Goal: Task Accomplishment & Management: Manage account settings

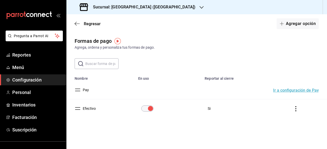
click at [117, 41] on img "button" at bounding box center [117, 41] width 6 height 6
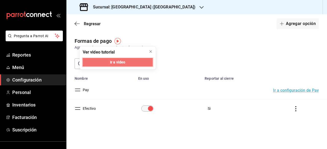
click at [139, 61] on button "Ir a video" at bounding box center [118, 62] width 70 height 8
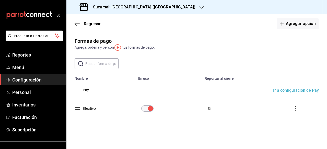
click at [117, 47] on img "button" at bounding box center [117, 47] width 6 height 6
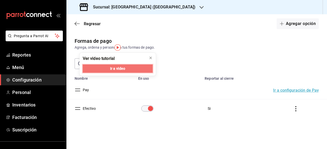
click at [128, 69] on button "Ir a video" at bounding box center [118, 69] width 70 height 8
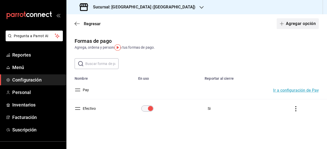
click at [296, 27] on button "Agregar opción" at bounding box center [298, 23] width 42 height 11
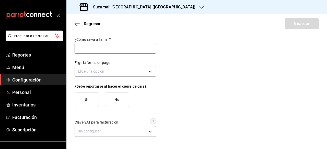
drag, startPoint x: 128, startPoint y: 51, endPoint x: 125, endPoint y: 51, distance: 3.6
click at [125, 51] on input "text" at bounding box center [115, 48] width 81 height 11
click at [96, 49] on input "[GEOGRAPHIC_DATA]" at bounding box center [115, 48] width 81 height 11
type input "Terminal Bancaria"
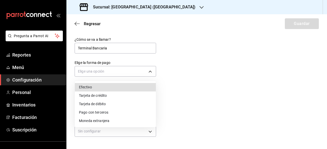
click at [151, 72] on body "Pregunta a Parrot AI Reportes Menú Configuración Personal Inventarios Facturaci…" at bounding box center [163, 74] width 327 height 149
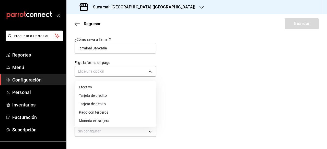
click at [101, 96] on li "Tarjeta de crédito" at bounding box center [115, 96] width 81 height 8
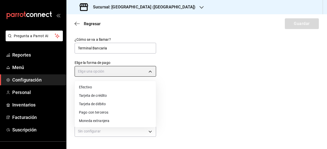
type input "CREDIT_CARD"
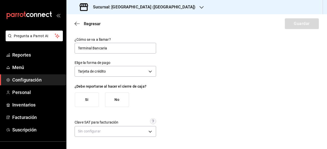
click at [84, 104] on button "Si" at bounding box center [87, 100] width 24 height 15
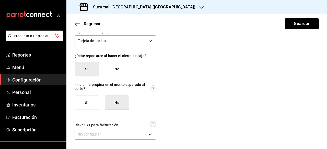
scroll to position [31, 0]
click at [91, 106] on button "Si" at bounding box center [87, 103] width 24 height 15
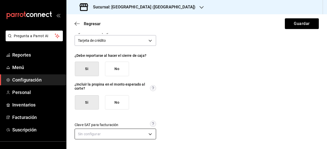
click at [150, 136] on body "Pregunta a Parrot AI Reportes Menú Configuración Personal Inventarios Facturaci…" at bounding box center [163, 74] width 327 height 149
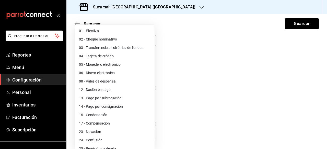
click at [201, 122] on div at bounding box center [163, 74] width 327 height 149
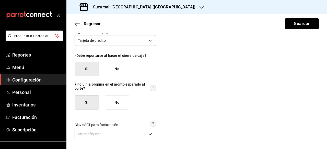
click at [297, 24] on button "Guardar" at bounding box center [302, 23] width 34 height 11
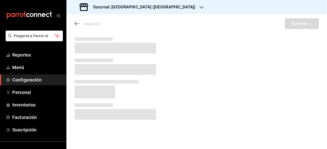
scroll to position [0, 0]
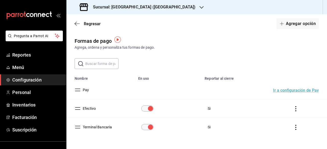
scroll to position [14, 0]
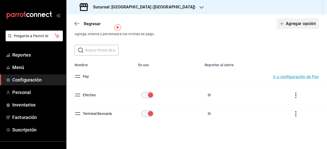
click at [299, 26] on button "Agregar opción" at bounding box center [298, 23] width 42 height 11
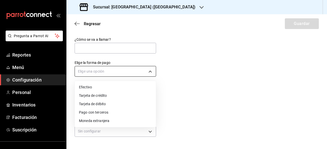
click at [152, 74] on body "Pregunta a Parrot AI Reportes Menú Configuración Personal Inventarios Facturaci…" at bounding box center [163, 74] width 327 height 149
click at [114, 102] on li "Tarjeta de débito" at bounding box center [115, 104] width 81 height 8
type input "DEBIT_CARD"
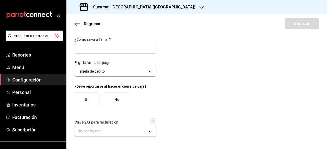
click at [83, 98] on button "Si" at bounding box center [87, 100] width 24 height 15
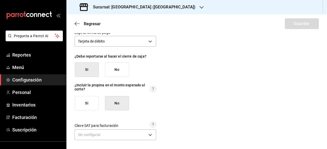
scroll to position [31, 0]
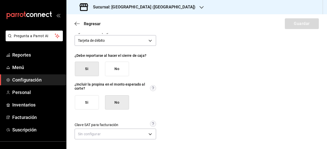
click at [88, 102] on button "Si" at bounding box center [87, 103] width 24 height 15
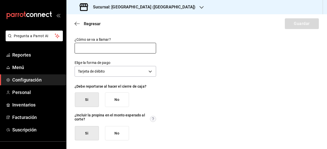
click at [114, 44] on input "text" at bounding box center [115, 48] width 81 height 11
type input "Terminal Bancaria"
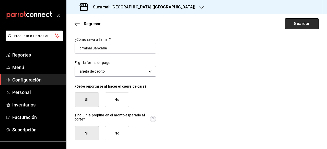
click at [302, 26] on button "Guardar" at bounding box center [302, 23] width 34 height 11
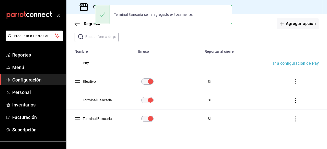
scroll to position [32, 0]
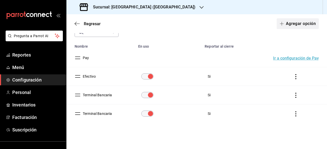
click at [297, 27] on button "Agregar opción" at bounding box center [298, 23] width 42 height 11
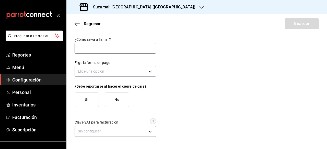
click at [86, 50] on input "text" at bounding box center [115, 48] width 81 height 11
click at [120, 52] on input "Terminal Bancaria" at bounding box center [115, 48] width 81 height 11
click at [109, 48] on input "Terminal Bancaria Banorte" at bounding box center [115, 48] width 81 height 11
type input "Terminal Banorte"
click at [158, 71] on div "¿Cómo se va a llamar? Terminal Banorte Elige la forma de pago Elige una opción …" at bounding box center [197, 87] width 244 height 101
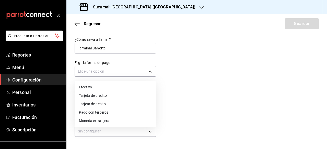
drag, startPoint x: 154, startPoint y: 72, endPoint x: 152, endPoint y: 73, distance: 3.0
click at [153, 73] on body "Pregunta a Parrot AI Reportes Menú Configuración Personal Inventarios Facturaci…" at bounding box center [163, 74] width 327 height 149
click at [122, 96] on li "Tarjeta de crédito" at bounding box center [115, 96] width 81 height 8
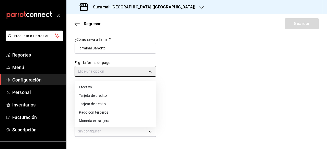
type input "CREDIT_CARD"
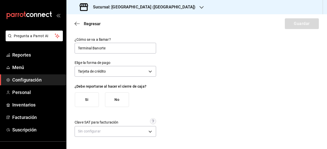
click at [94, 102] on button "Si" at bounding box center [87, 100] width 24 height 15
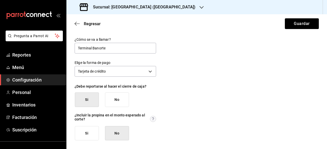
click at [90, 137] on button "Si" at bounding box center [87, 133] width 24 height 15
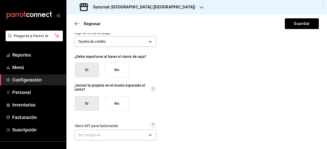
scroll to position [31, 0]
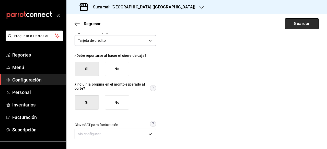
click at [295, 26] on button "Guardar" at bounding box center [302, 23] width 34 height 11
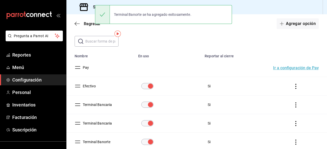
scroll to position [51, 0]
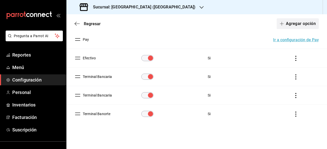
click at [280, 23] on icon "button" at bounding box center [282, 24] width 4 height 4
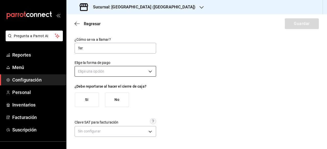
type input "Terminal Bancaria"
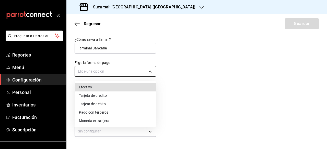
click at [124, 69] on body "Pregunta a Parrot AI Reportes Menú Configuración Personal Inventarios Facturaci…" at bounding box center [163, 74] width 327 height 149
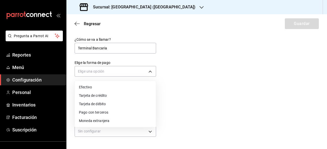
click at [126, 104] on li "Tarjeta de débito" at bounding box center [115, 104] width 81 height 8
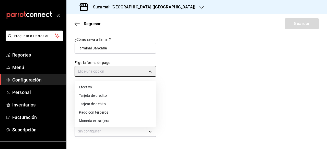
type input "DEBIT_CARD"
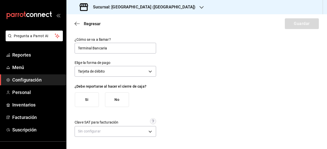
click at [90, 100] on button "Si" at bounding box center [87, 100] width 24 height 15
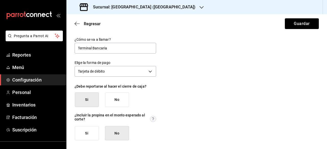
click at [90, 132] on button "Si" at bounding box center [87, 133] width 24 height 15
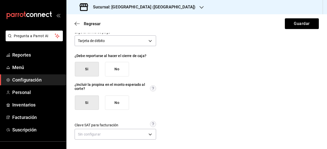
scroll to position [31, 0]
click at [301, 25] on button "Guardar" at bounding box center [302, 23] width 34 height 11
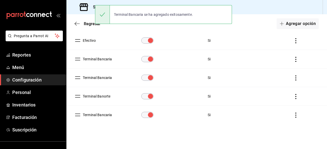
scroll to position [69, 0]
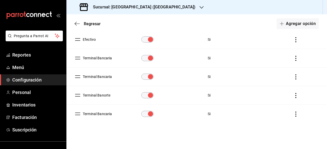
click at [97, 116] on td "Terminal Bancaria" at bounding box center [100, 114] width 69 height 19
click at [102, 114] on button "Terminal Bancaria" at bounding box center [96, 114] width 31 height 5
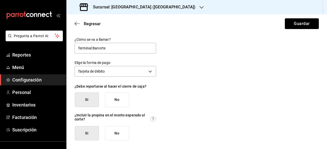
type input "Terminal Banorte"
drag, startPoint x: 276, startPoint y: 66, endPoint x: 295, endPoint y: 42, distance: 30.8
click at [276, 67] on div "¿Cómo se va a llamar? Terminal Banorte Elige la forma de pago Tarjeta de débito…" at bounding box center [197, 104] width 244 height 135
click at [303, 19] on button "Guardar" at bounding box center [302, 23] width 34 height 11
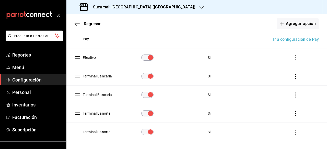
scroll to position [69, 0]
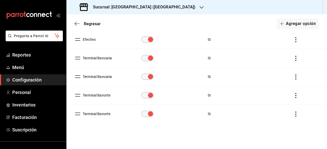
click at [293, 116] on icon "actions" at bounding box center [295, 114] width 5 height 5
click at [291, 116] on li "Eliminar" at bounding box center [273, 121] width 43 height 14
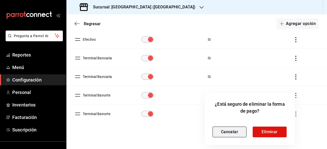
click at [234, 135] on button "Cancelar" at bounding box center [230, 132] width 34 height 11
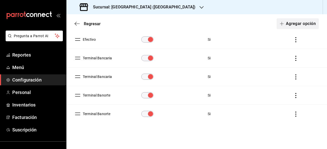
click at [299, 27] on button "Agregar opción" at bounding box center [298, 23] width 42 height 11
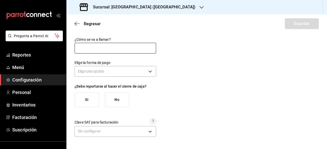
click at [122, 52] on input "text" at bounding box center [115, 48] width 81 height 11
click at [121, 49] on input "Terminal Bancaria" at bounding box center [115, 48] width 81 height 11
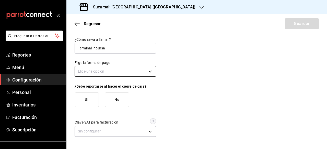
type input "Terminal Inbursa"
click at [152, 69] on body "Pregunta a Parrot AI Reportes Menú Configuración Personal Inventarios Facturaci…" at bounding box center [163, 74] width 327 height 149
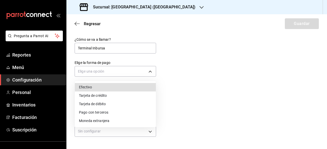
click at [126, 99] on li "Tarjeta de crédito" at bounding box center [115, 96] width 81 height 8
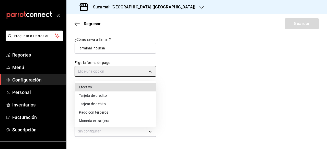
type input "CREDIT_CARD"
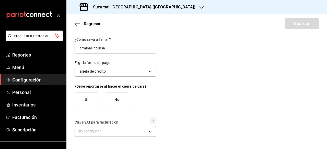
click at [90, 104] on button "Si" at bounding box center [87, 100] width 24 height 15
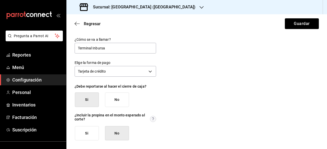
click at [88, 133] on button "Si" at bounding box center [87, 133] width 24 height 15
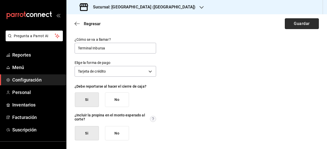
click at [291, 21] on button "Guardar" at bounding box center [302, 23] width 34 height 11
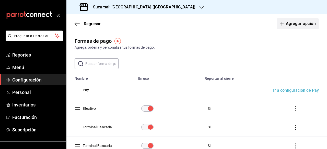
click at [288, 23] on button "Agregar opción" at bounding box center [298, 23] width 42 height 11
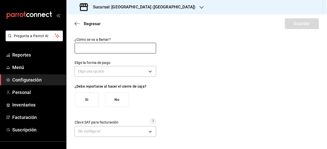
click at [118, 51] on input "text" at bounding box center [115, 48] width 81 height 11
type input "Terminal Inbursa"
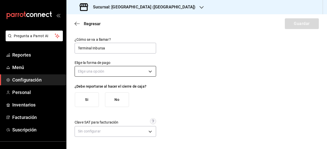
click at [153, 73] on body "Pregunta a Parrot AI Reportes Menú Configuración Personal Inventarios Facturaci…" at bounding box center [163, 74] width 327 height 149
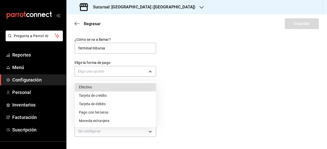
click at [115, 106] on li "Tarjeta de débito" at bounding box center [115, 104] width 81 height 8
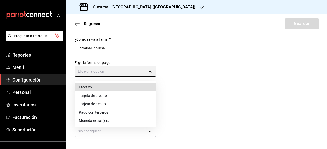
type input "DEBIT_CARD"
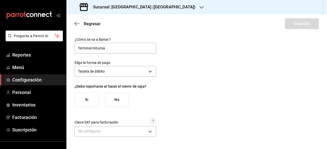
click at [96, 107] on div "¿Cómo se va a llamar? Terminal Inbursa Elige la forma de pago Tarjeta de débito…" at bounding box center [115, 87] width 81 height 101
click at [89, 98] on button "Si" at bounding box center [87, 100] width 24 height 15
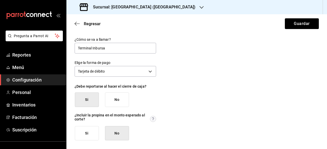
drag, startPoint x: 94, startPoint y: 134, endPoint x: 91, endPoint y: 134, distance: 3.2
click at [93, 134] on button "Si" at bounding box center [87, 133] width 24 height 15
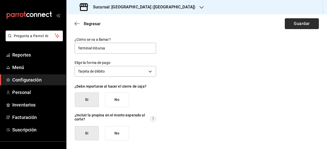
click at [295, 25] on button "Guardar" at bounding box center [302, 23] width 34 height 11
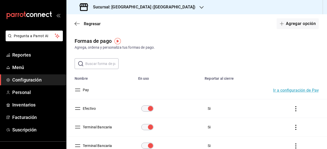
click at [303, 92] on button "Ir a configuración de Pay" at bounding box center [296, 91] width 46 height 4
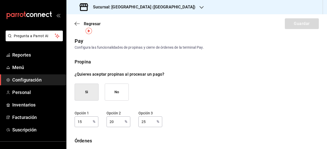
scroll to position [26, 0]
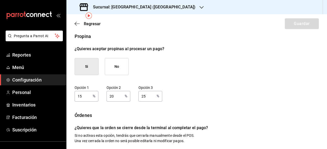
click at [89, 18] on img "button" at bounding box center [89, 16] width 6 height 6
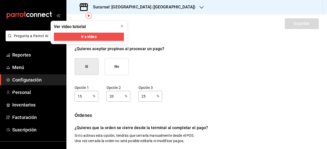
drag, startPoint x: 192, startPoint y: 28, endPoint x: 188, endPoint y: 29, distance: 4.2
click at [192, 29] on div "Regresar Guardar" at bounding box center [196, 23] width 261 height 19
click at [124, 26] on icon "close" at bounding box center [122, 26] width 4 height 4
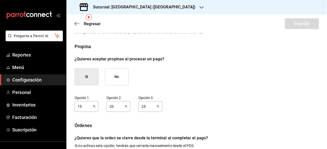
scroll to position [0, 0]
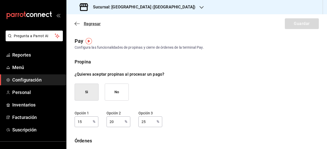
click at [84, 24] on span "Regresar" at bounding box center [92, 23] width 17 height 5
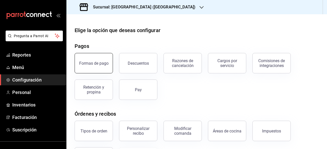
click at [105, 67] on button "Formas de pago" at bounding box center [94, 63] width 38 height 20
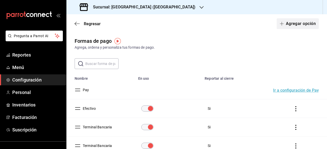
click at [301, 22] on button "Agregar opción" at bounding box center [298, 23] width 42 height 11
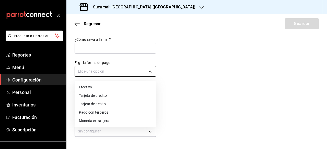
click at [151, 71] on body "Pregunta a Parrot AI Reportes Menú Configuración Personal Inventarios Facturaci…" at bounding box center [163, 74] width 327 height 149
click at [97, 125] on li "Moneda extranjera" at bounding box center [115, 121] width 81 height 8
type input "FOREIGN_CURRENCY"
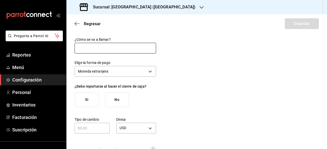
click at [109, 50] on input "text" at bounding box center [115, 48] width 81 height 11
type input "Dolares"
click at [190, 76] on div "¿Cómo se va a llamar? Dolares Elige la forma de pago Moneda extranjera FOREIGN_…" at bounding box center [197, 102] width 244 height 130
click at [93, 96] on button "Si" at bounding box center [87, 100] width 24 height 15
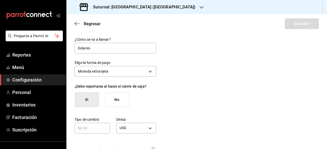
scroll to position [25, 0]
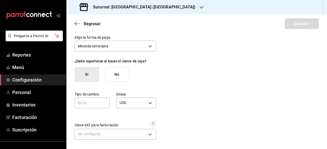
click at [98, 103] on input "text" at bounding box center [92, 103] width 35 height 6
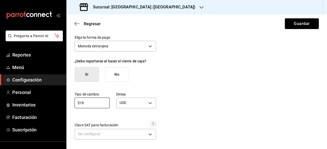
type input "$18"
click at [238, 96] on div "¿Cómo se va a llamar? Dolares Elige la forma de pago Moneda extranjera FOREIGN_…" at bounding box center [197, 77] width 244 height 130
drag, startPoint x: 309, startPoint y: 25, endPoint x: 312, endPoint y: 24, distance: 2.8
click at [311, 25] on button "Guardar" at bounding box center [302, 23] width 34 height 11
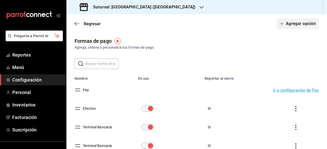
click at [304, 26] on button "Agregar opción" at bounding box center [298, 23] width 42 height 11
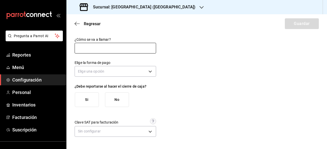
click at [103, 47] on input "text" at bounding box center [115, 48] width 81 height 11
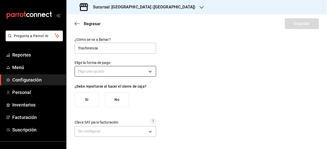
type input "Trasferencia"
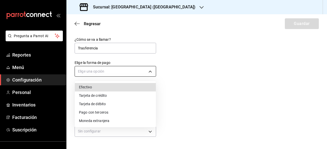
click at [150, 72] on body "Pregunta a Parrot AI Reportes Menú Configuración Personal Inventarios Facturaci…" at bounding box center [163, 74] width 327 height 149
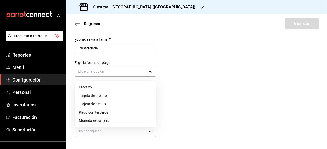
click at [151, 133] on div at bounding box center [163, 74] width 327 height 149
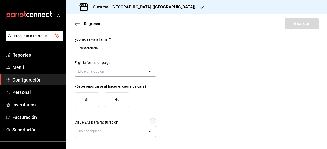
click at [83, 101] on button "Si" at bounding box center [87, 100] width 24 height 15
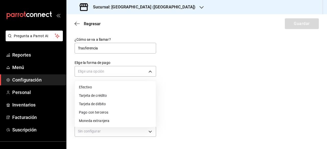
click at [153, 73] on body "Pregunta a Parrot AI Reportes Menú Configuración Personal Inventarios Facturaci…" at bounding box center [163, 74] width 327 height 149
click at [122, 113] on li "Pago con terceros" at bounding box center [115, 113] width 81 height 8
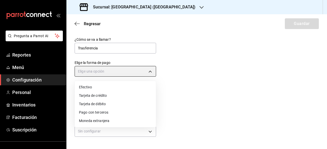
type input "THIRD_PARTY"
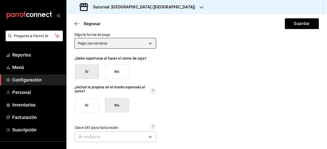
scroll to position [31, 0]
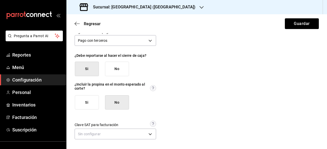
click at [89, 104] on button "Si" at bounding box center [87, 103] width 24 height 15
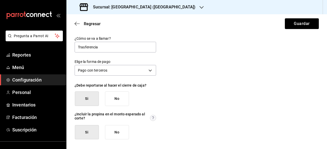
scroll to position [0, 0]
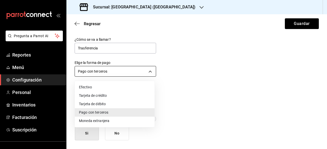
click at [150, 73] on body "Pregunta a Parrot AI Reportes Menú Configuración Personal Inventarios Facturaci…" at bounding box center [163, 74] width 327 height 149
click at [150, 73] on div at bounding box center [163, 74] width 327 height 149
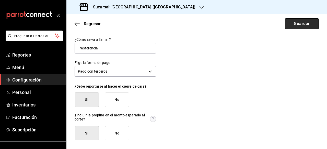
click at [302, 27] on button "Guardar" at bounding box center [302, 23] width 34 height 11
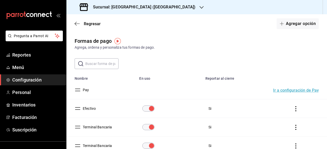
click at [28, 79] on span "Configuración" at bounding box center [37, 80] width 50 height 7
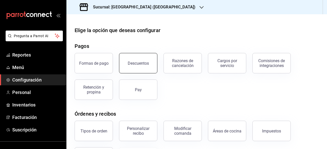
click at [146, 67] on button "Descuentos" at bounding box center [138, 63] width 38 height 20
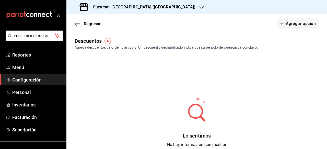
click at [48, 80] on span "Configuración" at bounding box center [37, 80] width 50 height 7
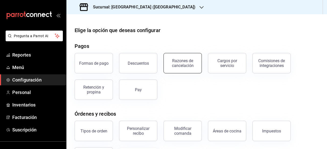
click at [188, 69] on button "Razones de cancelación" at bounding box center [182, 63] width 38 height 20
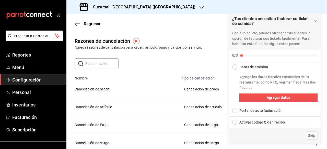
click at [137, 41] on img "button" at bounding box center [136, 41] width 6 height 6
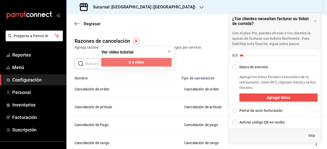
click at [145, 61] on button "Ir a video" at bounding box center [136, 62] width 70 height 8
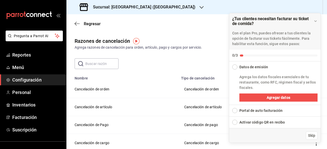
click at [42, 83] on span "Configuración" at bounding box center [37, 80] width 50 height 7
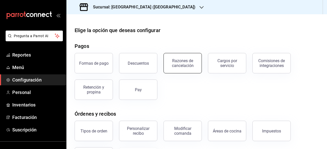
click at [177, 66] on div "Razones de cancelación" at bounding box center [183, 63] width 32 height 10
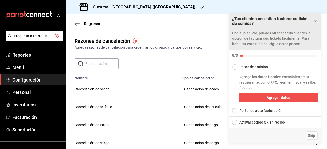
click at [315, 20] on icon "Drag to move checklist" at bounding box center [315, 21] width 4 height 4
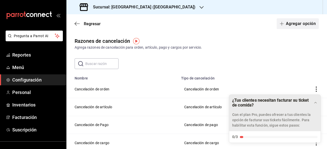
click at [303, 27] on button "Agregar opción" at bounding box center [298, 23] width 42 height 11
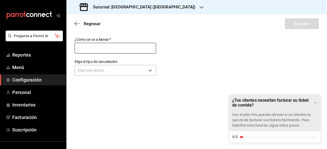
click at [110, 47] on input "text" at bounding box center [115, 48] width 81 height 11
type input "Cliente"
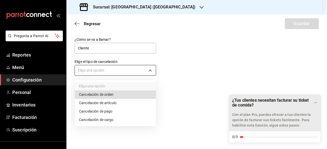
click at [145, 70] on body "Pregunta a Parrot AI Reportes Menú Configuración Personal Inventarios Facturaci…" at bounding box center [163, 74] width 327 height 149
click at [137, 95] on li "Cancelación de orden" at bounding box center [115, 95] width 81 height 8
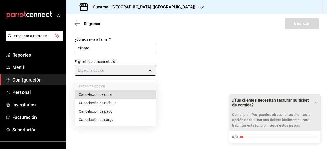
type input "ORDER"
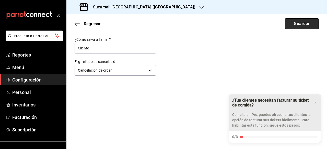
click at [302, 22] on button "Guardar" at bounding box center [302, 23] width 34 height 11
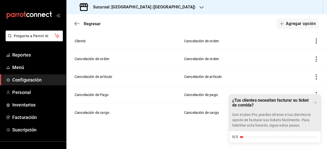
scroll to position [49, 0]
